Goal: Task Accomplishment & Management: Manage account settings

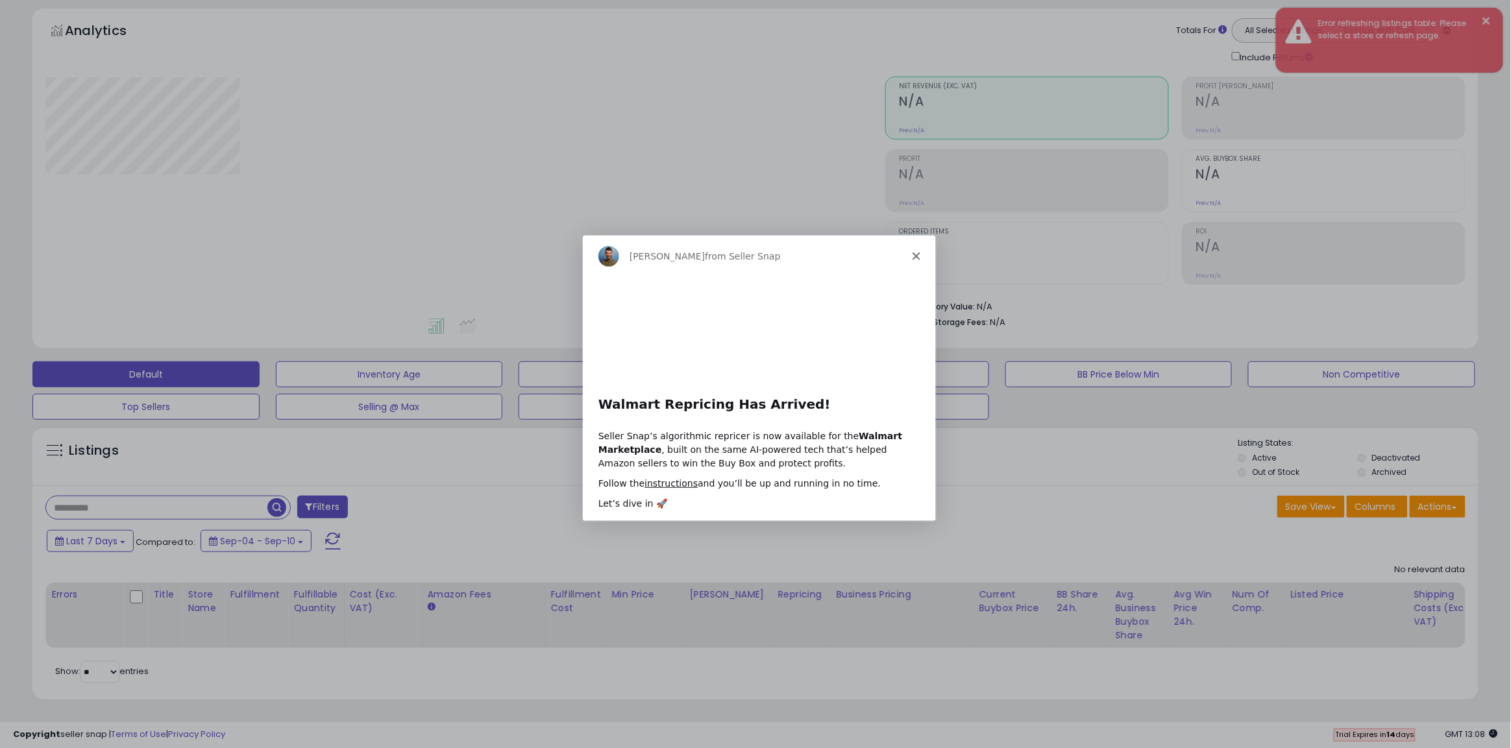
click at [914, 260] on div "Adrian from Seller Snap" at bounding box center [758, 255] width 353 height 42
click at [917, 256] on polygon "Close" at bounding box center [915, 255] width 8 height 8
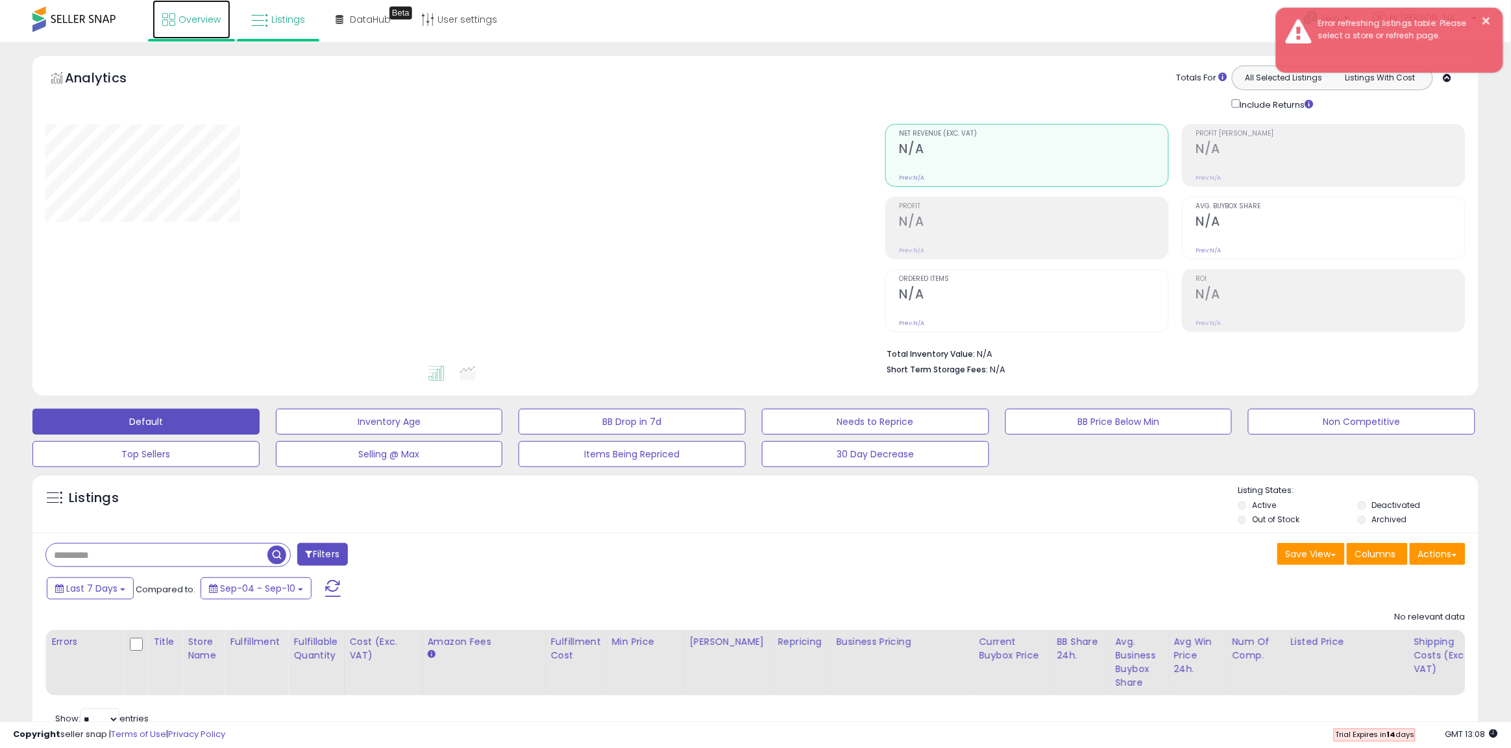
click at [202, 31] on link "Overview" at bounding box center [192, 19] width 78 height 39
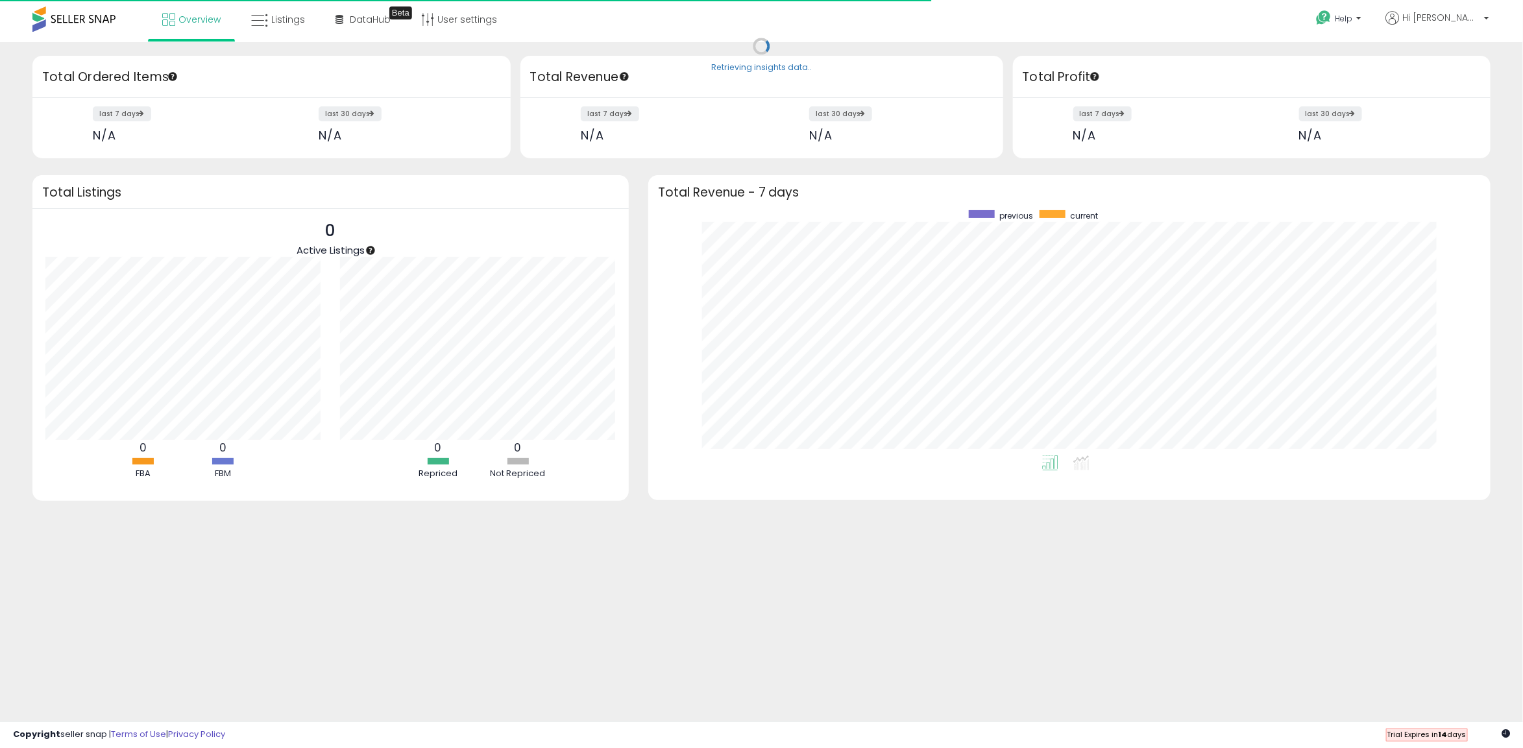
scroll to position [245, 816]
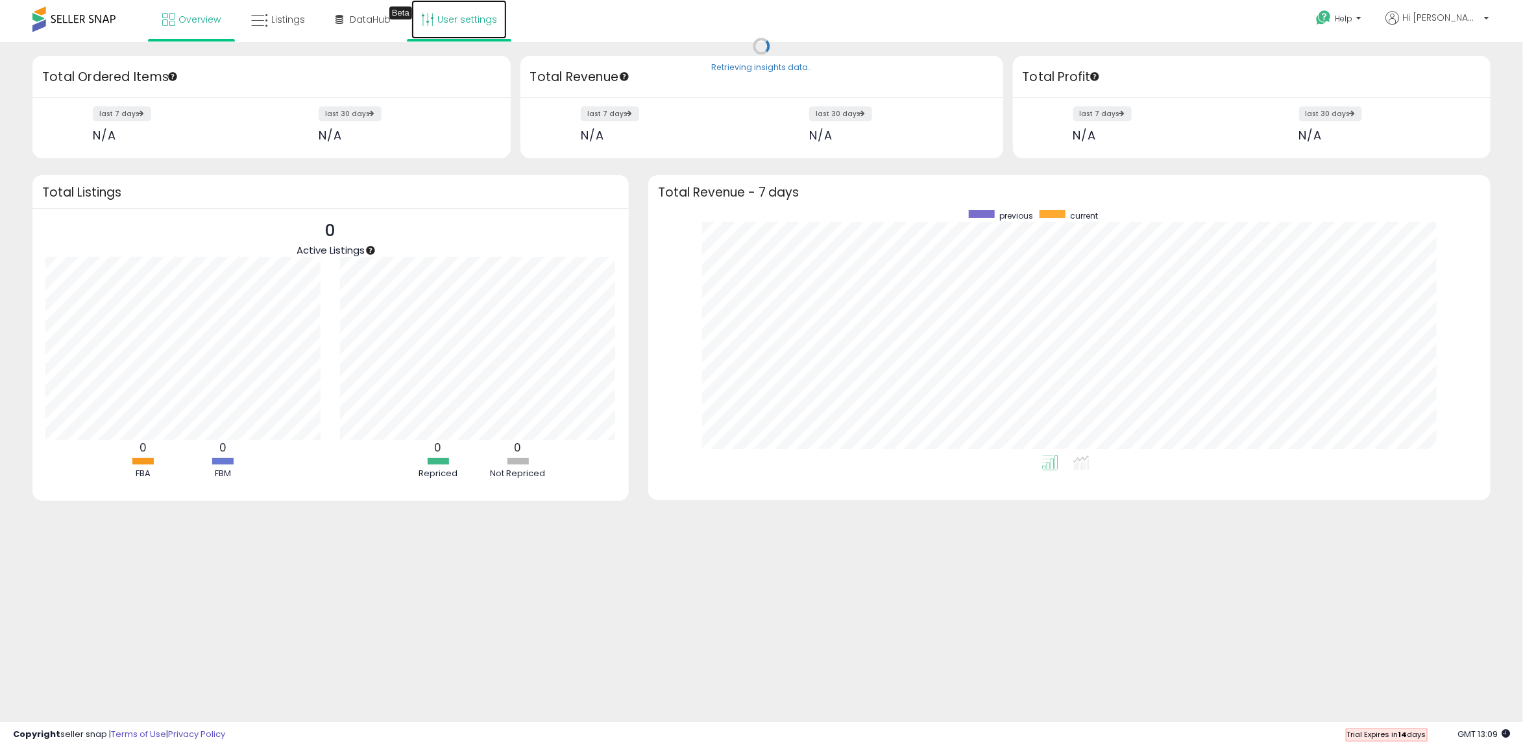
click at [435, 21] on link "User settings" at bounding box center [458, 19] width 95 height 39
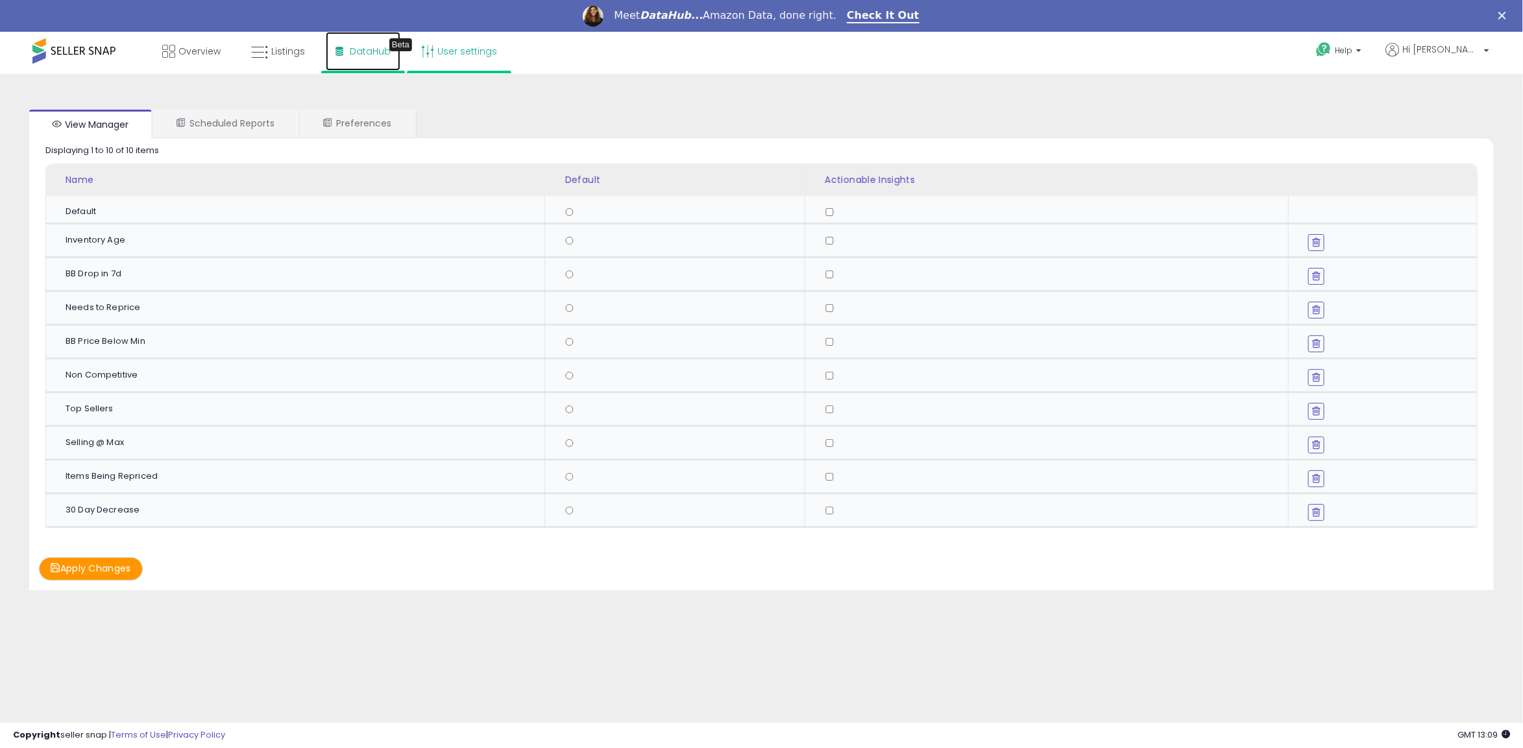
click at [374, 63] on link "DataHub Beta" at bounding box center [363, 51] width 75 height 39
click at [279, 46] on span "Listings" at bounding box center [288, 51] width 34 height 13
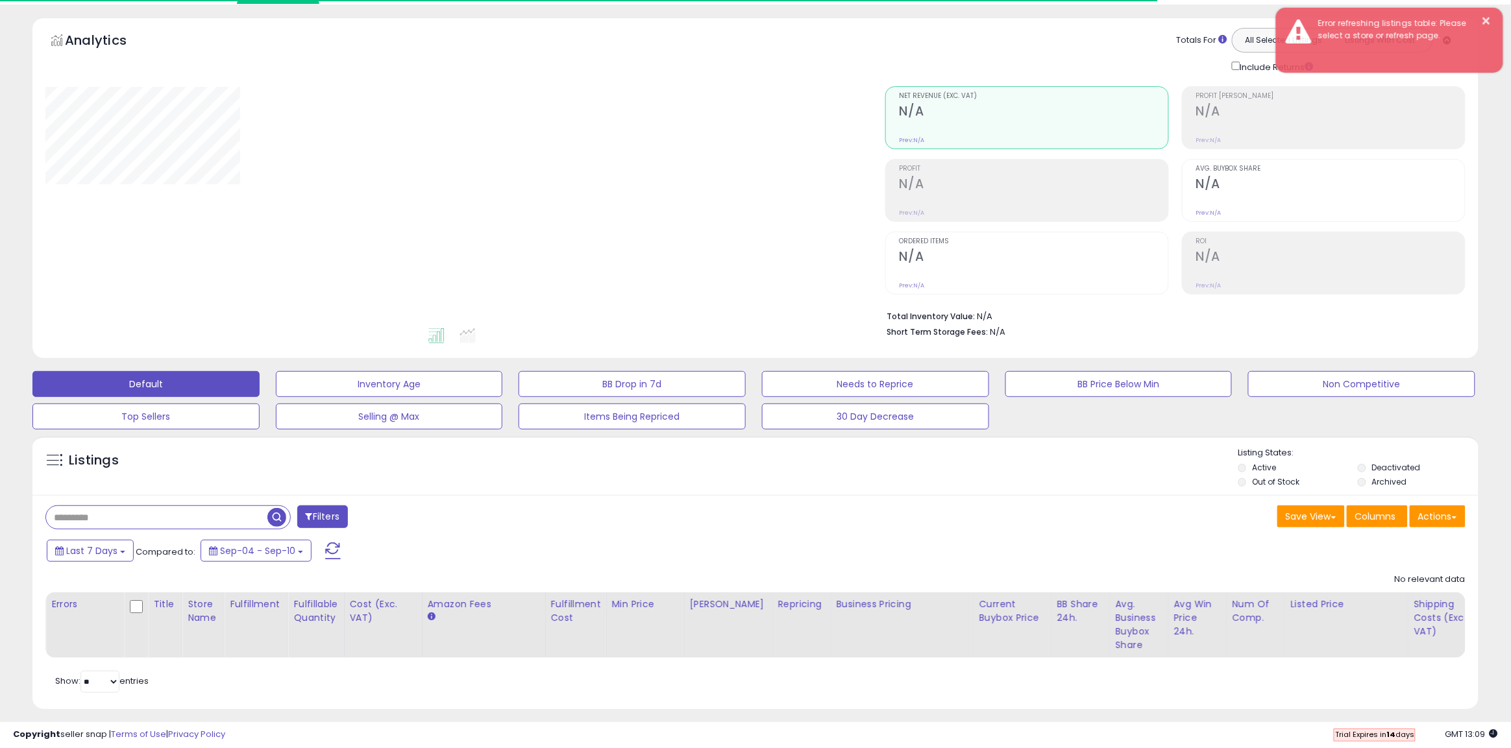
scroll to position [60, 0]
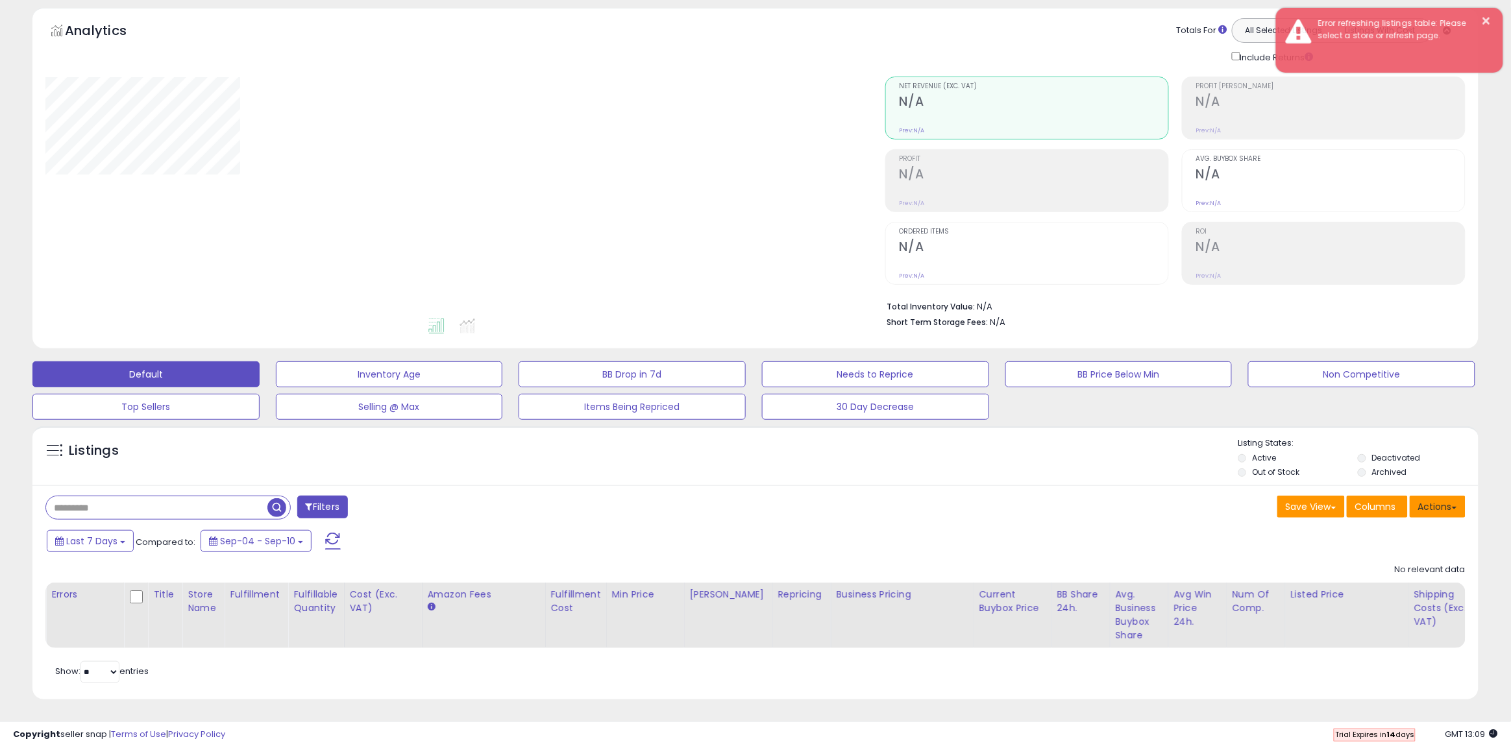
click at [1429, 498] on button "Actions" at bounding box center [1438, 507] width 56 height 22
click at [332, 533] on span at bounding box center [333, 541] width 16 height 17
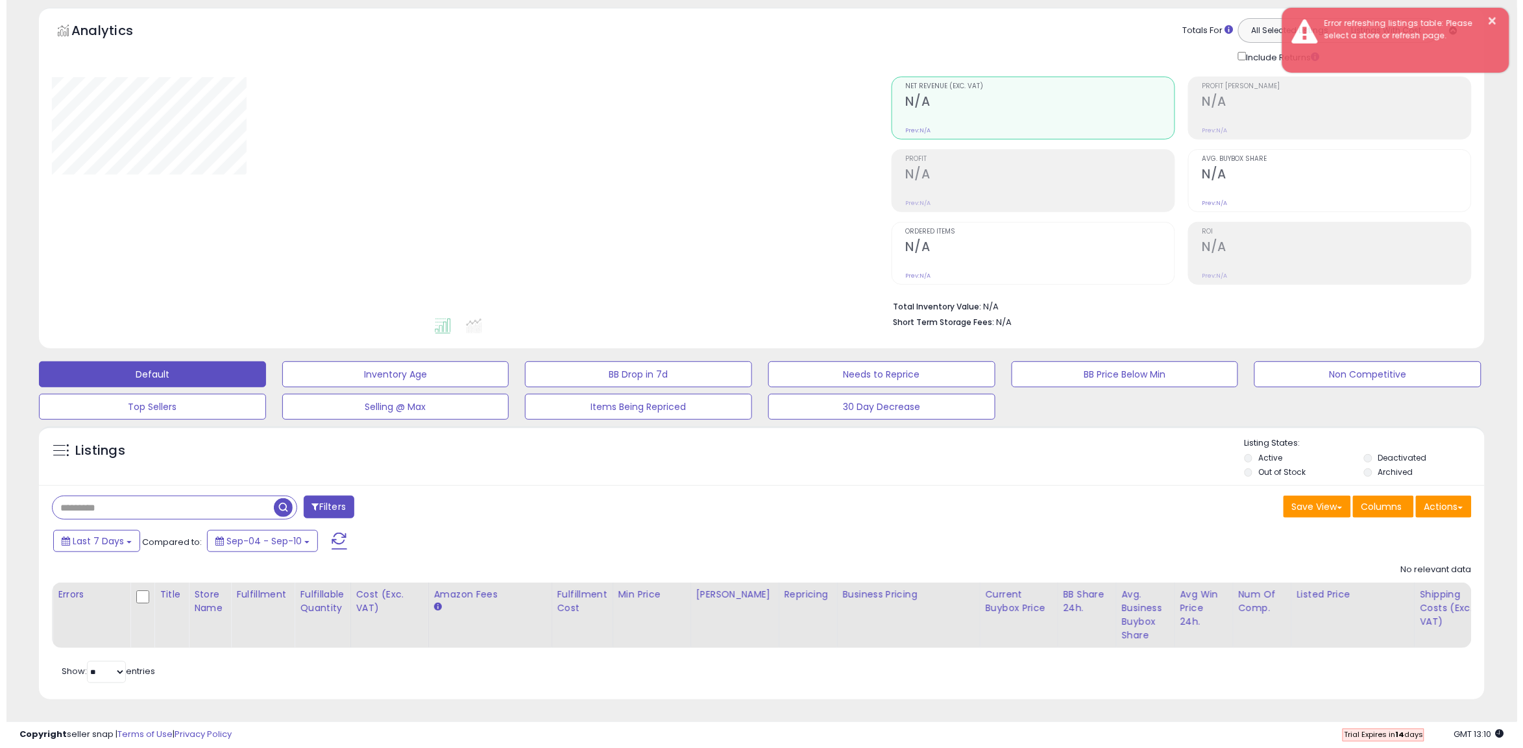
scroll to position [0, 0]
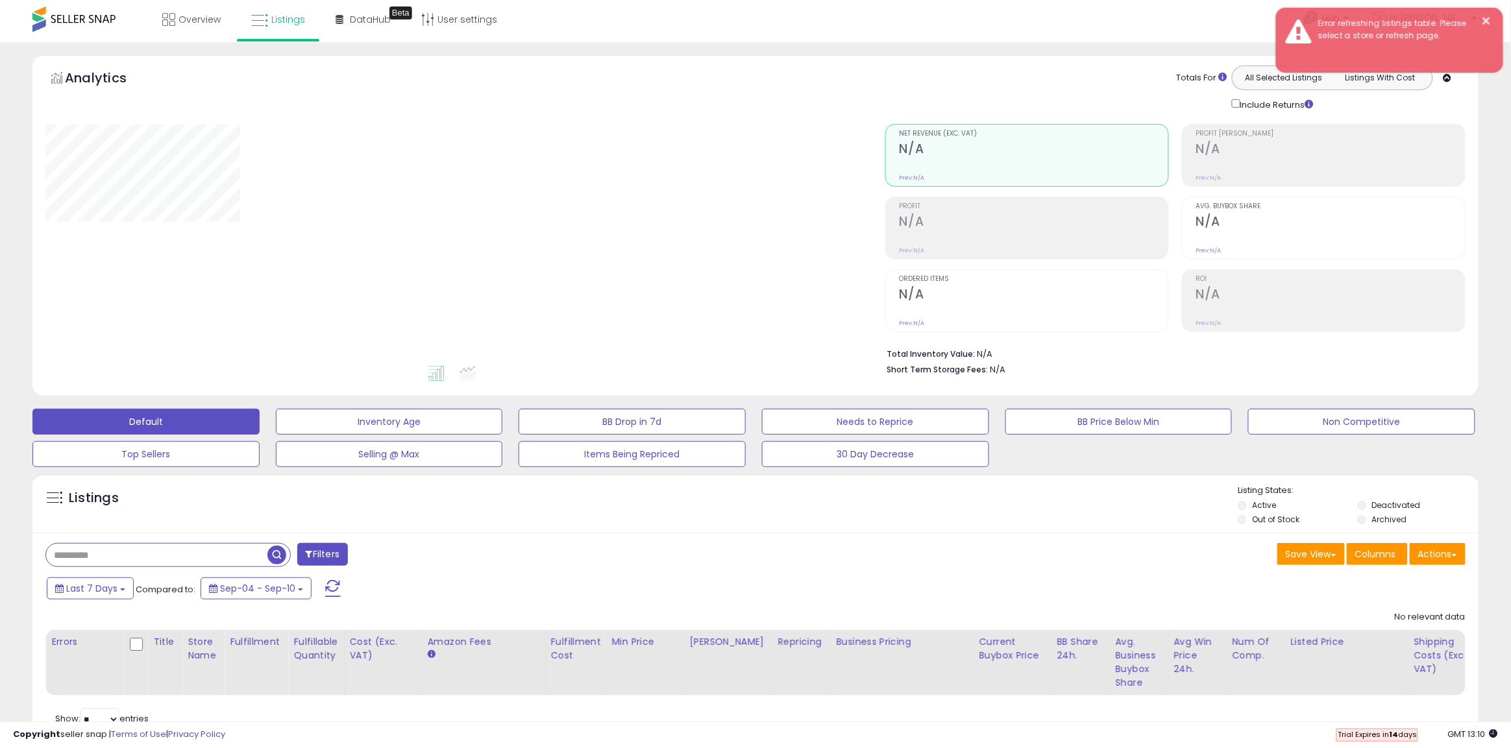
click at [1392, 90] on div "All Selected Listings Listings With Cost" at bounding box center [1332, 78] width 201 height 25
click at [1394, 81] on button "Listings With Cost" at bounding box center [1380, 77] width 97 height 17
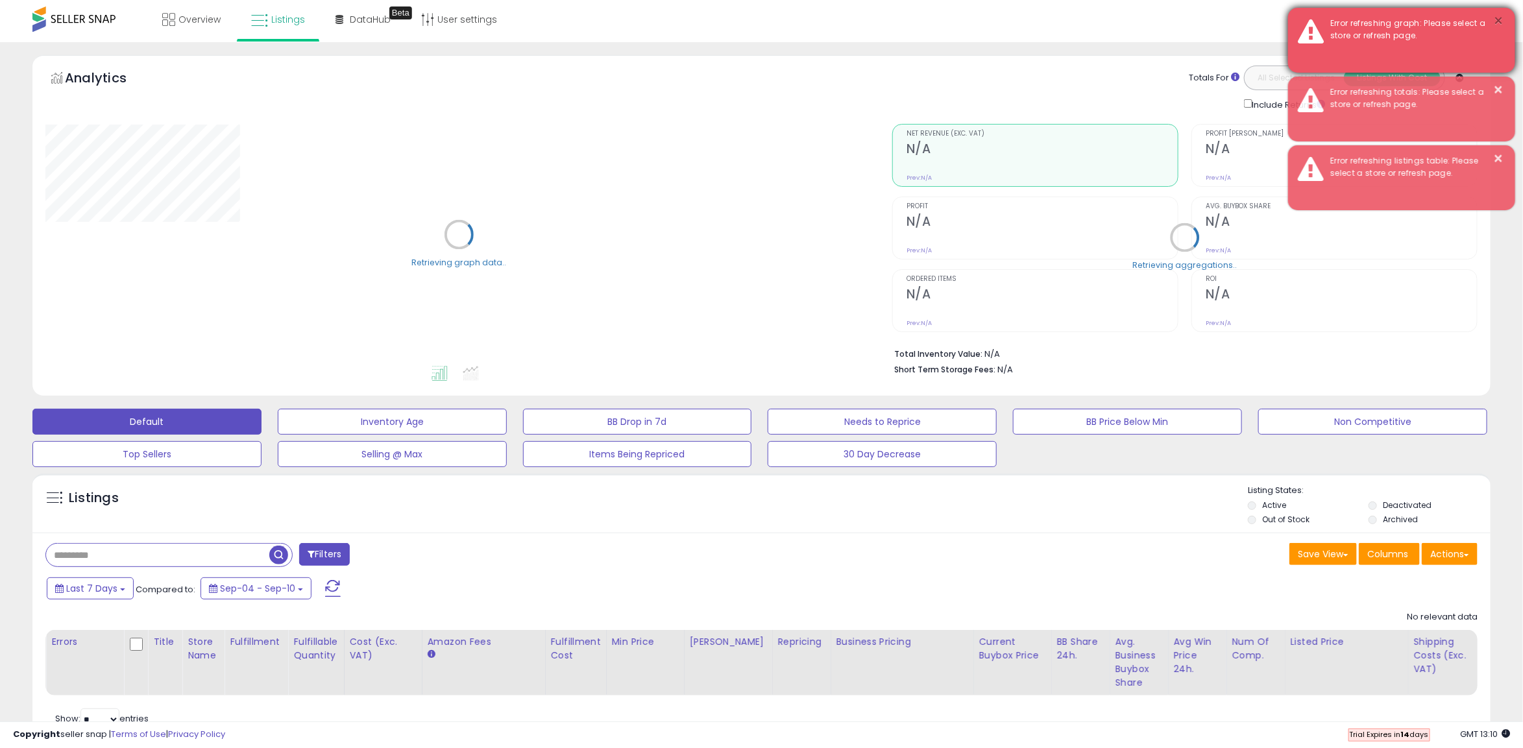
click at [1503, 15] on button "×" at bounding box center [1499, 21] width 10 height 16
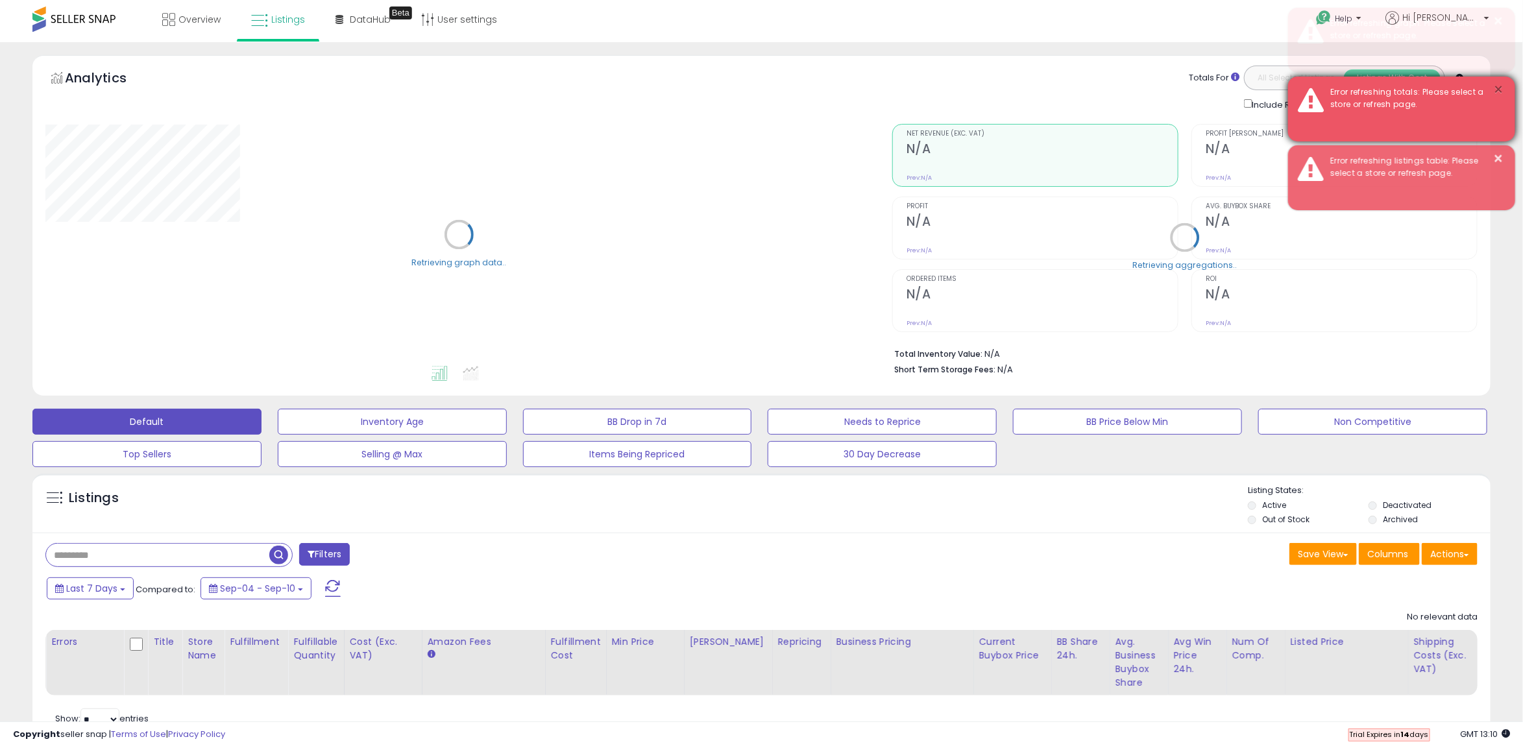
click at [1496, 89] on button "×" at bounding box center [1499, 90] width 10 height 16
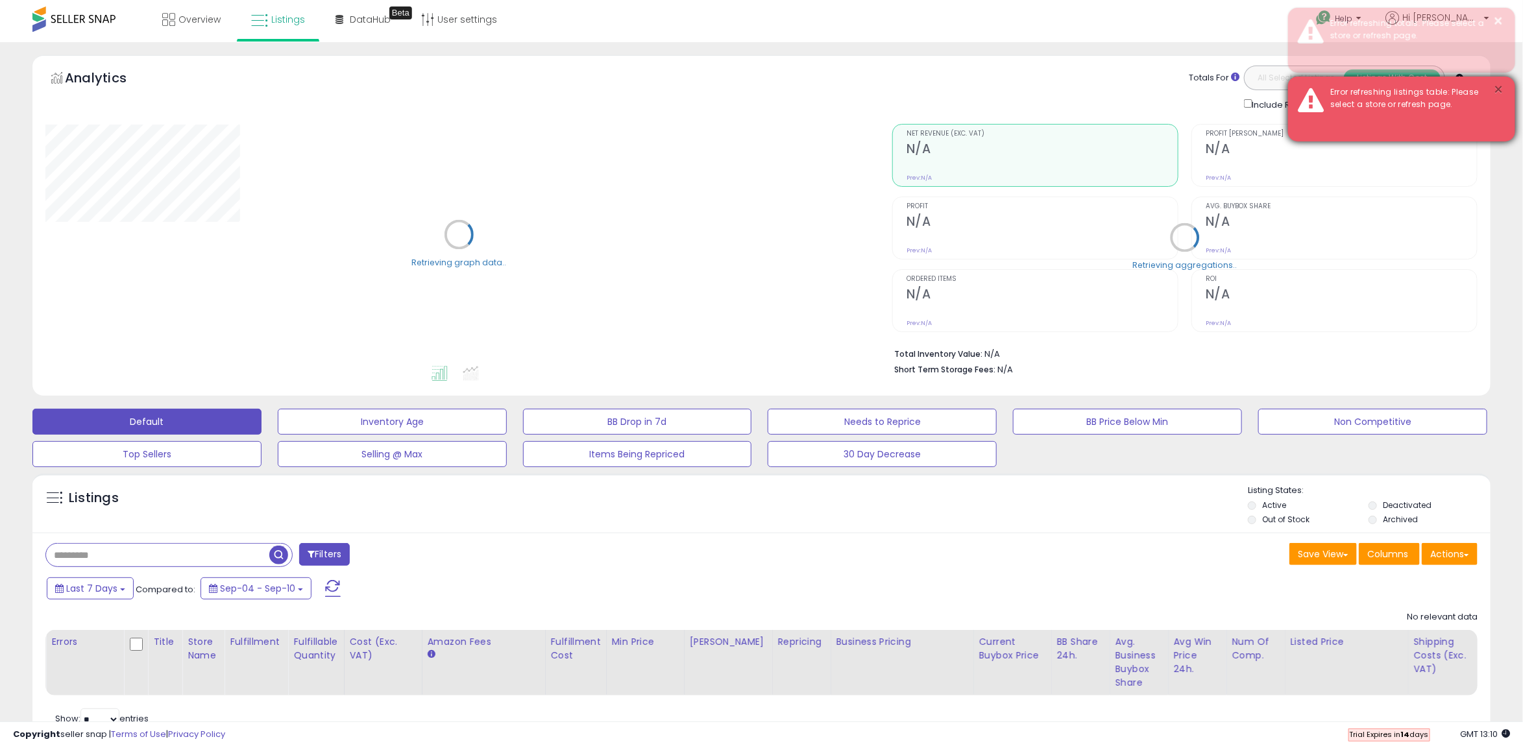
click at [1499, 91] on button "×" at bounding box center [1499, 90] width 10 height 16
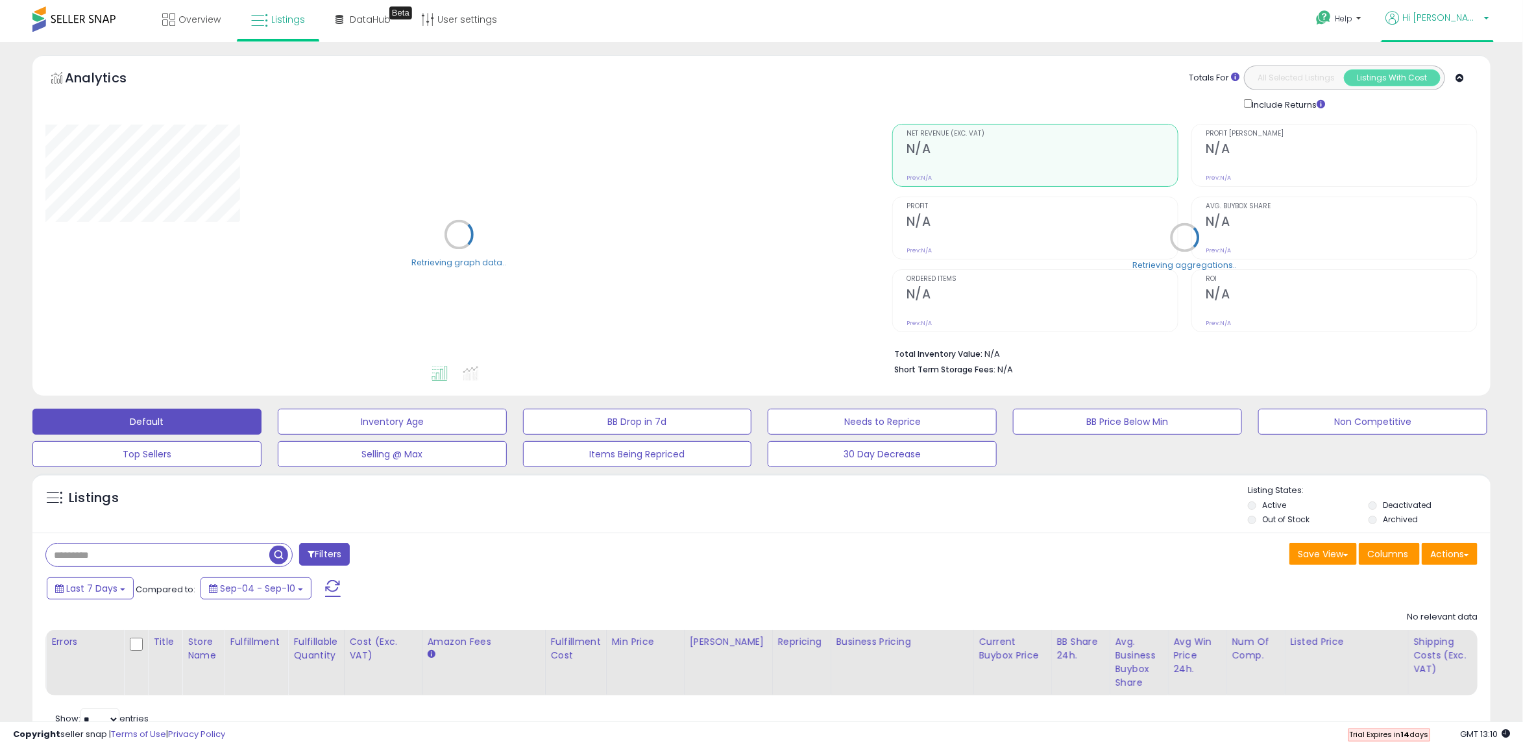
click at [1480, 25] on p "Hi [PERSON_NAME]" at bounding box center [1438, 19] width 104 height 16
click at [1471, 65] on link "Profile" at bounding box center [1463, 67] width 26 height 12
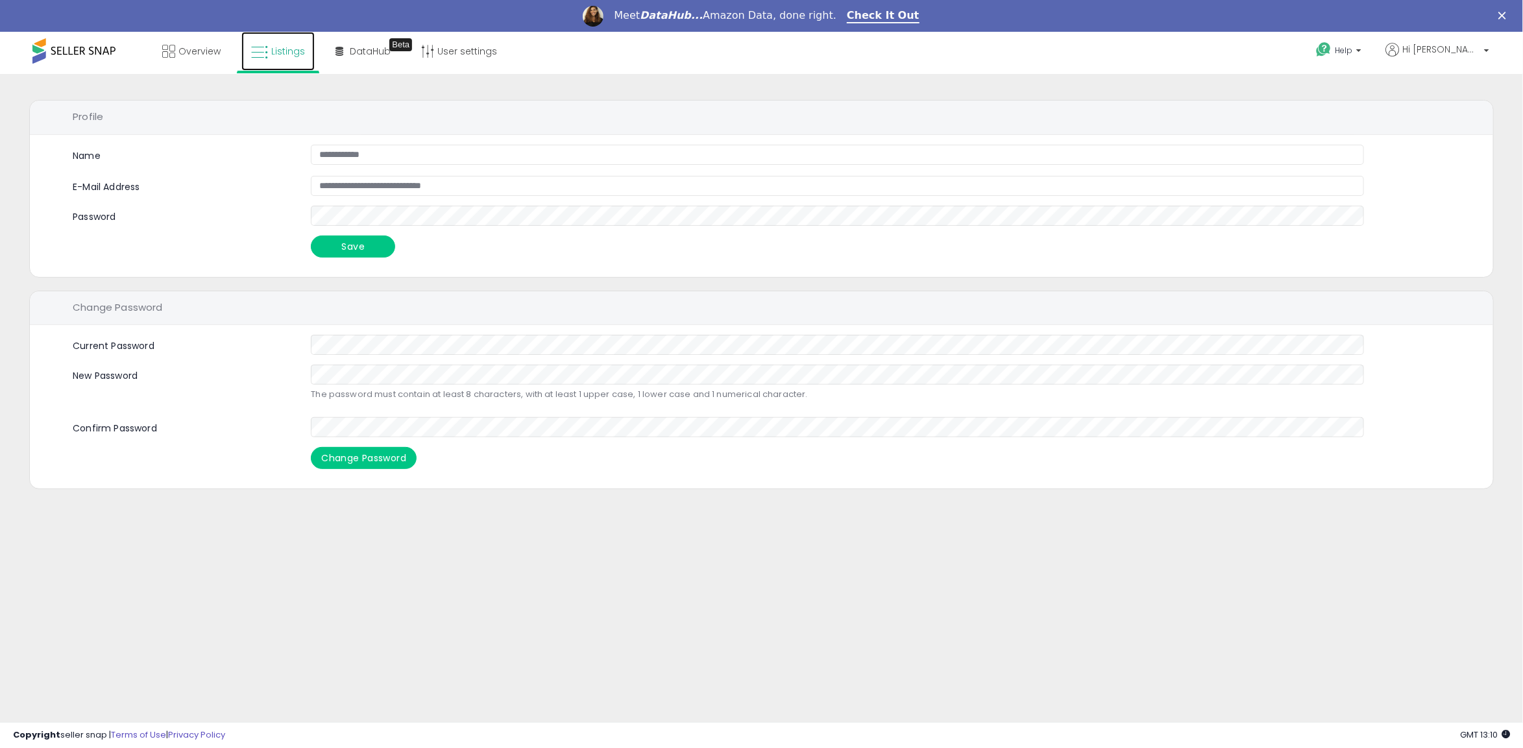
click at [269, 58] on link "Listings" at bounding box center [277, 51] width 73 height 39
